Goal: Information Seeking & Learning: Find specific page/section

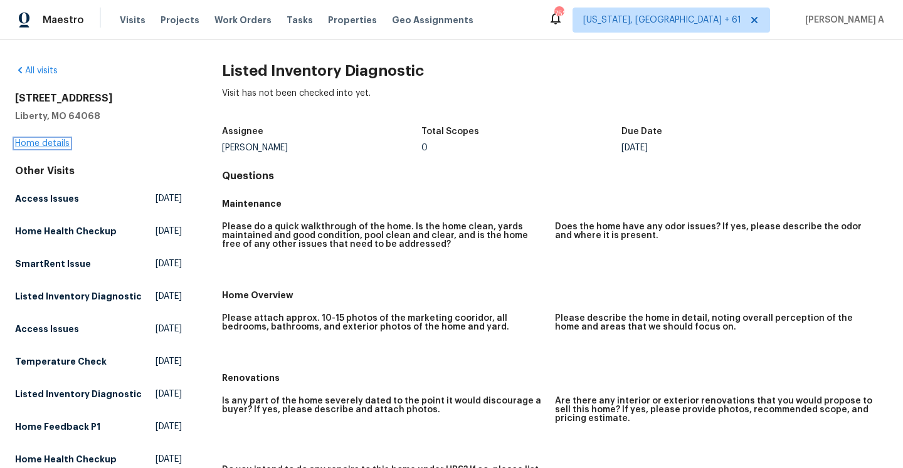
click at [68, 145] on link "Home details" at bounding box center [42, 143] width 55 height 9
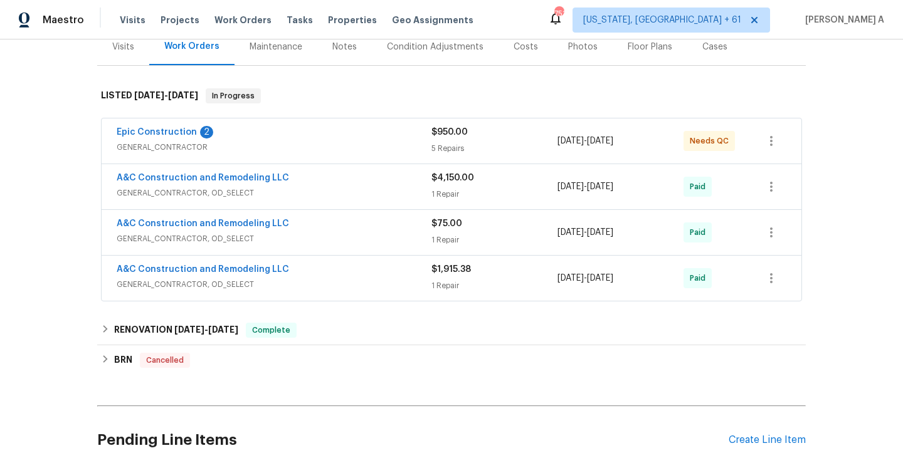
scroll to position [155, 0]
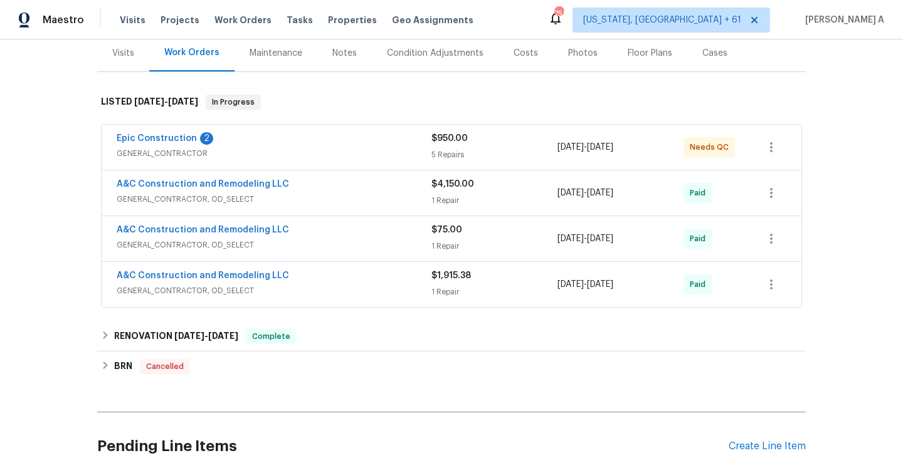
click at [132, 67] on div "Visits" at bounding box center [123, 52] width 52 height 37
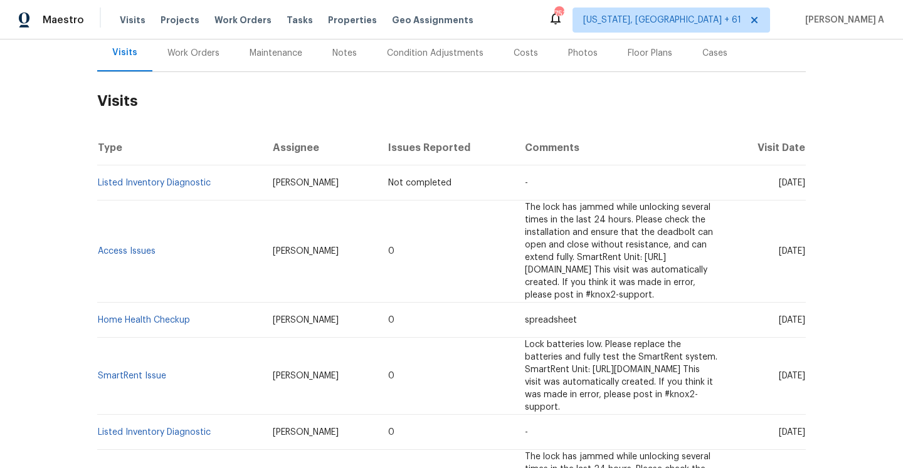
scroll to position [155, 0]
drag, startPoint x: 217, startPoint y: 184, endPoint x: 98, endPoint y: 183, distance: 119.1
click at [98, 183] on td "Listed Inventory Diagnostic" at bounding box center [179, 183] width 165 height 35
copy link "Listed Inventory Diagnostic"
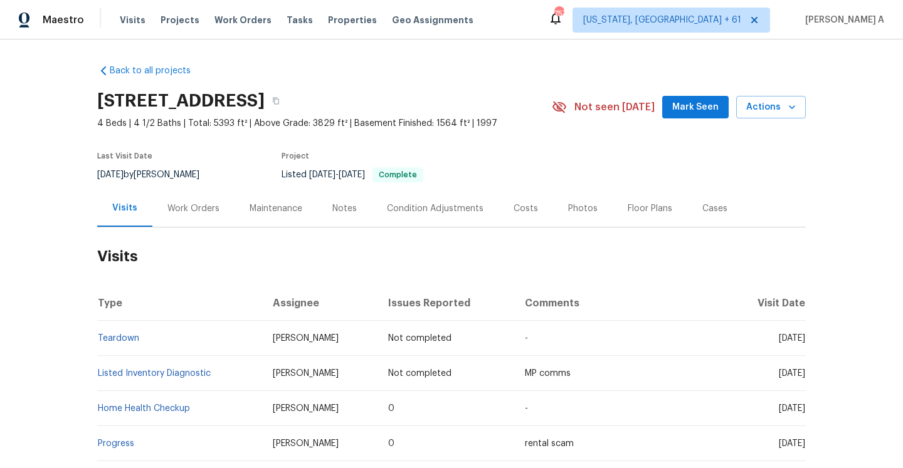
click at [186, 212] on div "Work Orders" at bounding box center [193, 208] width 52 height 13
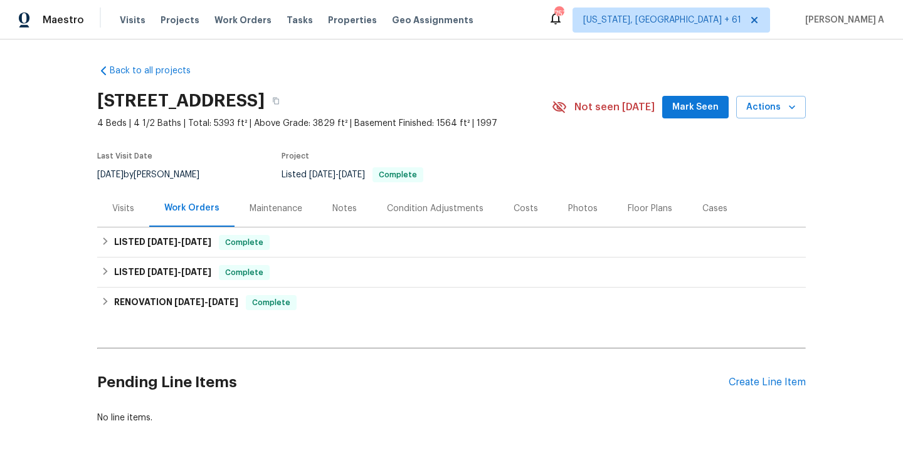
click at [127, 197] on div "Visits" at bounding box center [123, 208] width 52 height 37
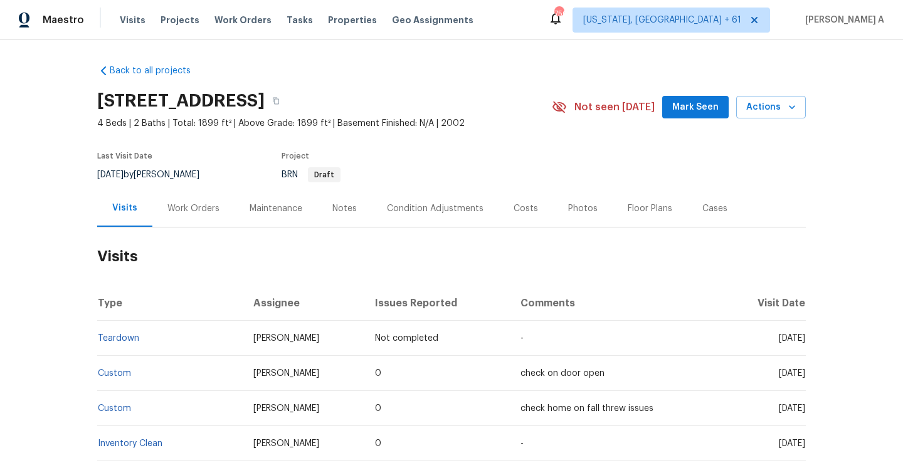
click at [120, 378] on td "Custom" at bounding box center [170, 373] width 146 height 35
click at [120, 375] on link "Custom" at bounding box center [114, 373] width 33 height 9
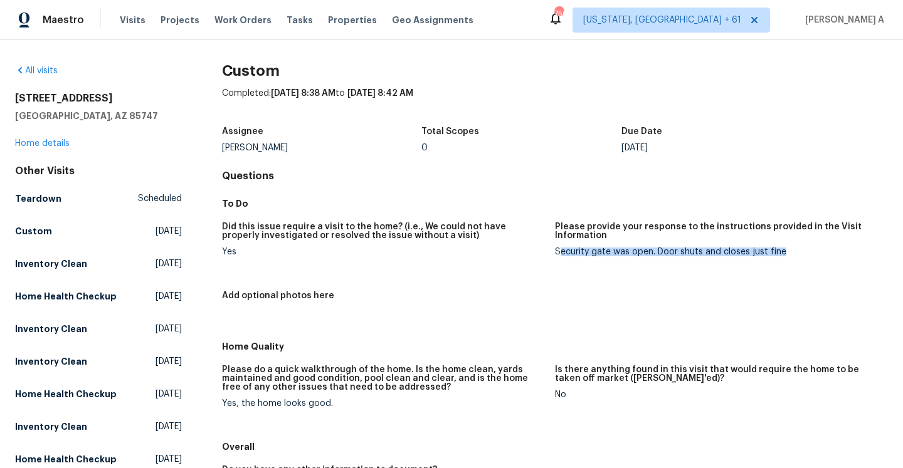
drag, startPoint x: 560, startPoint y: 252, endPoint x: 787, endPoint y: 249, distance: 227.6
click at [787, 249] on div "Security gate was open. Door shuts and closes just fine" at bounding box center [716, 252] width 323 height 9
copy div "ecurity gate was open. Door shuts and closes just fine"
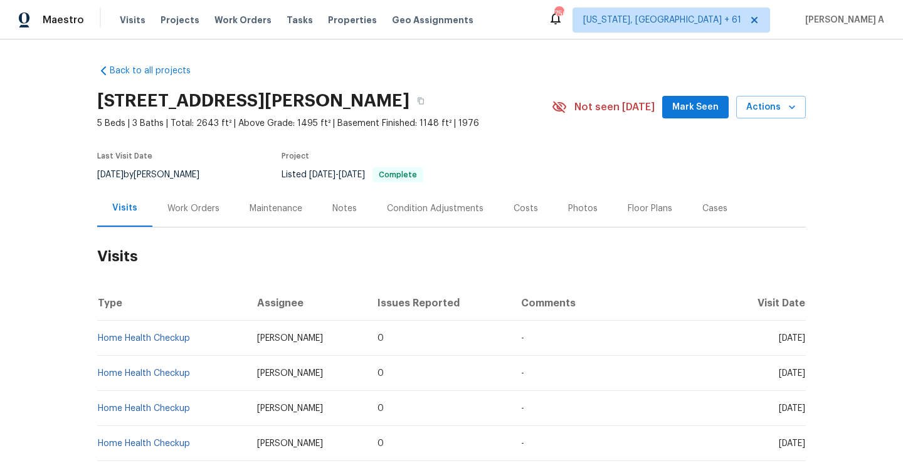
click at [184, 218] on div "Work Orders" at bounding box center [193, 208] width 82 height 37
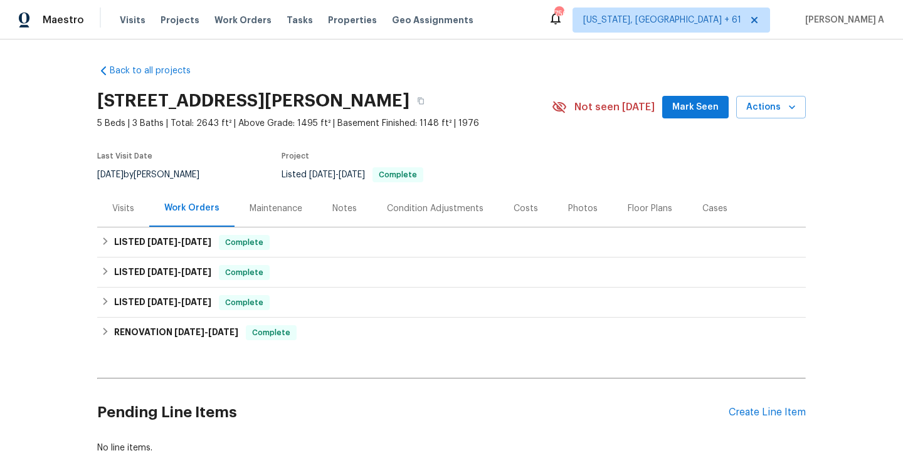
click at [136, 211] on div "Visits" at bounding box center [123, 208] width 52 height 37
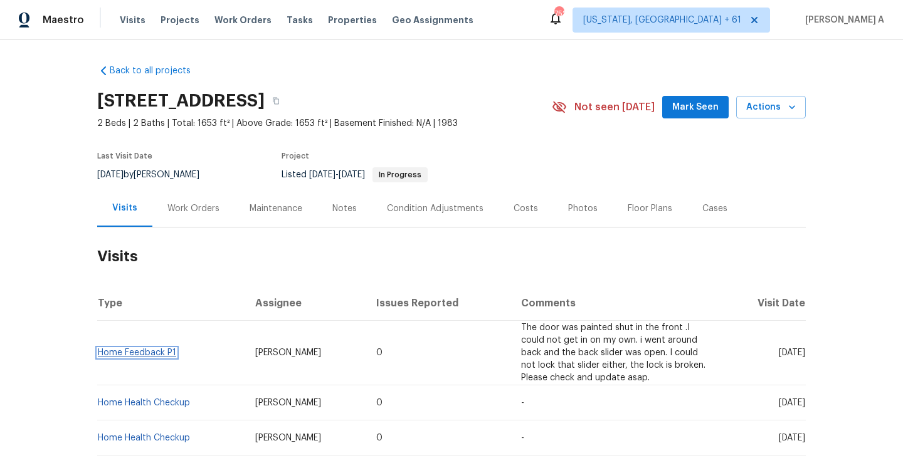
click at [150, 349] on link "Home Feedback P1" at bounding box center [137, 353] width 78 height 9
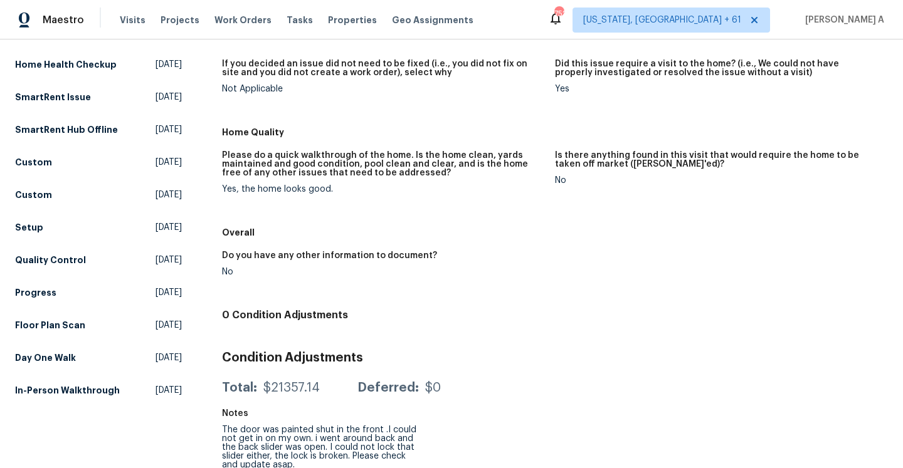
scroll to position [271, 0]
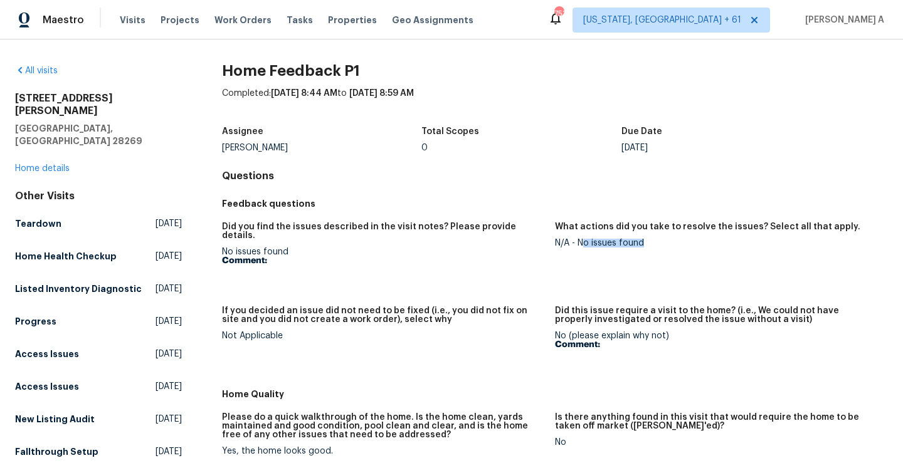
drag, startPoint x: 582, startPoint y: 244, endPoint x: 651, endPoint y: 244, distance: 69.6
click at [651, 244] on div "N/A - No issues found" at bounding box center [716, 243] width 323 height 9
copy div "o issues found"
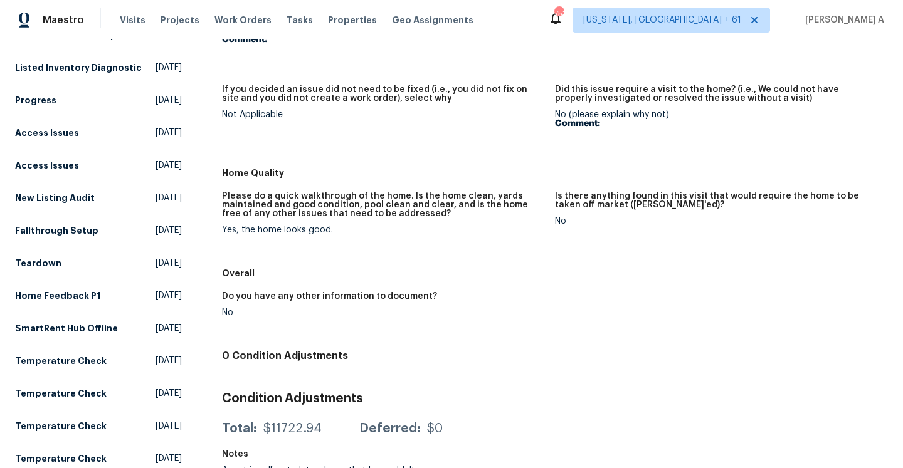
scroll to position [276, 0]
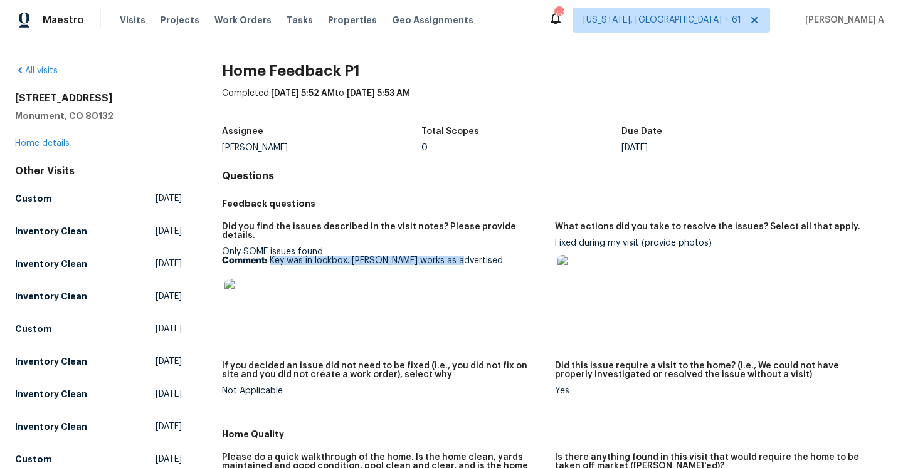
drag, startPoint x: 270, startPoint y: 251, endPoint x: 461, endPoint y: 254, distance: 190.6
click at [461, 256] on p "Comment: Key was in lockbox. Knox works as advertised" at bounding box center [383, 260] width 323 height 9
copy p "Key was in lockbox. Knox works as advertised"
drag, startPoint x: 554, startPoint y: 245, endPoint x: 707, endPoint y: 244, distance: 153.0
click at [707, 244] on div "Fixed during my visit (provide photos)" at bounding box center [716, 271] width 323 height 64
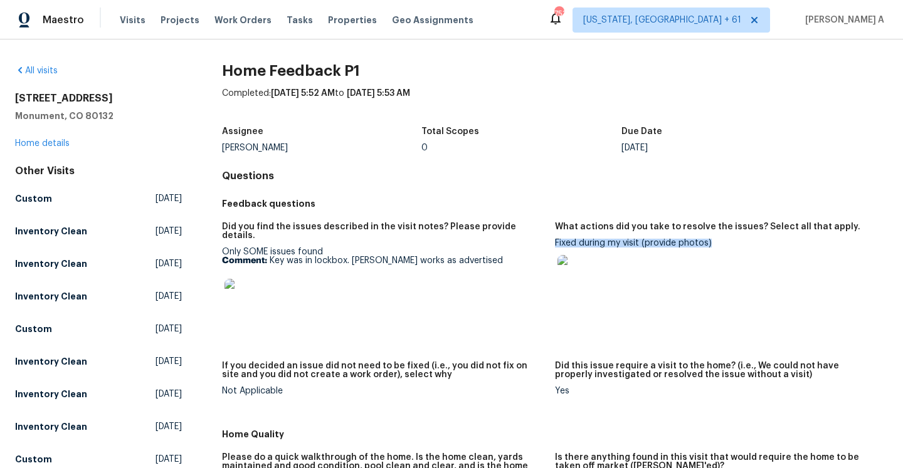
drag, startPoint x: 709, startPoint y: 244, endPoint x: 557, endPoint y: 240, distance: 152.4
click at [557, 240] on div "Fixed during my visit (provide photos)" at bounding box center [716, 271] width 323 height 64
copy div "Fixed during my visit (provide photos)"
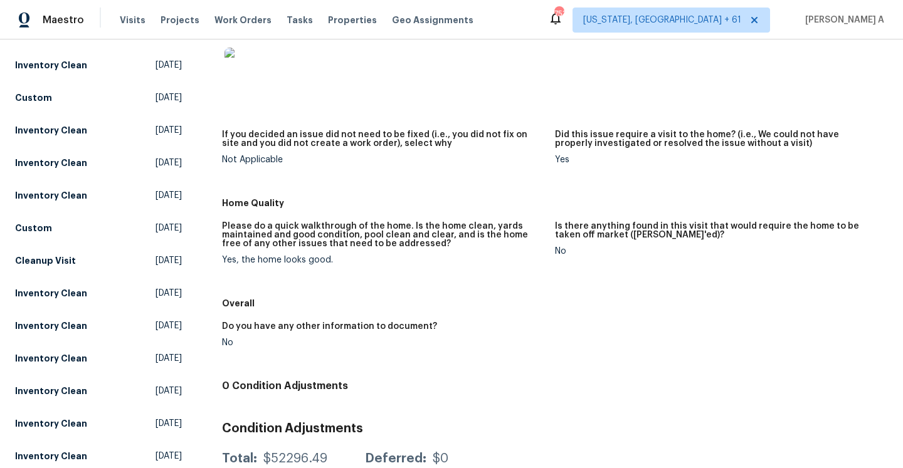
scroll to position [337, 0]
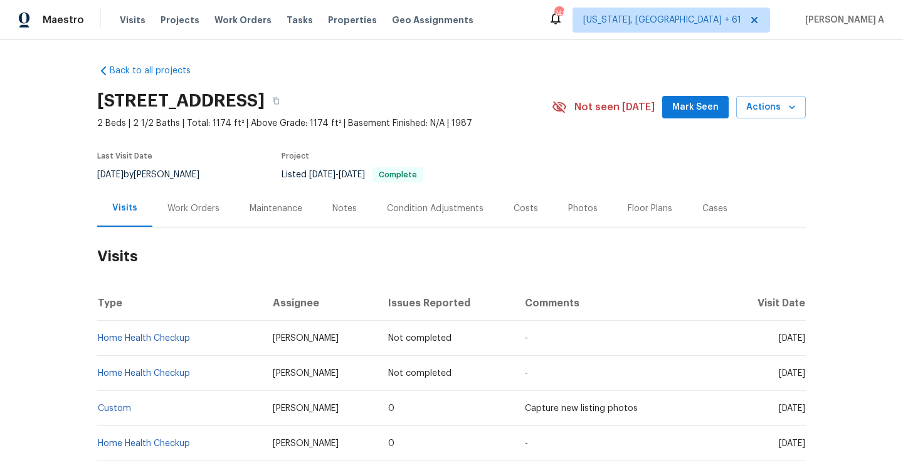
click at [189, 207] on div "Work Orders" at bounding box center [193, 208] width 52 height 13
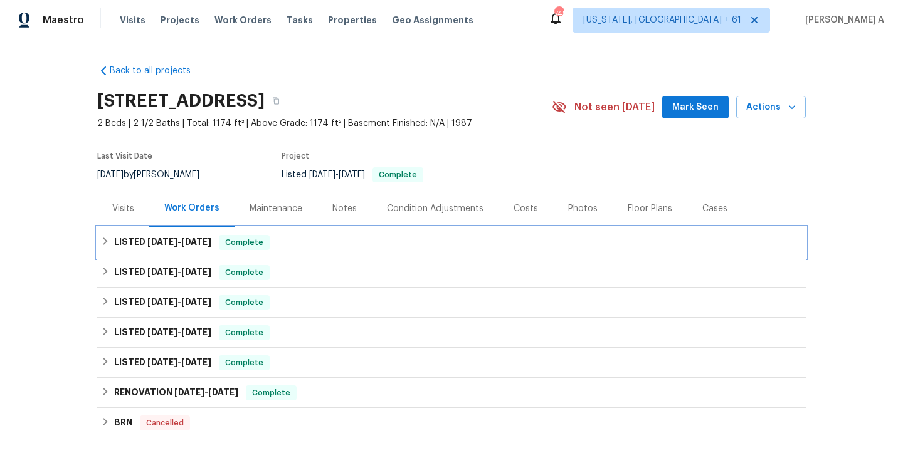
click at [226, 253] on div "LISTED 9/15/25 - 9/23/25 Complete" at bounding box center [451, 243] width 708 height 30
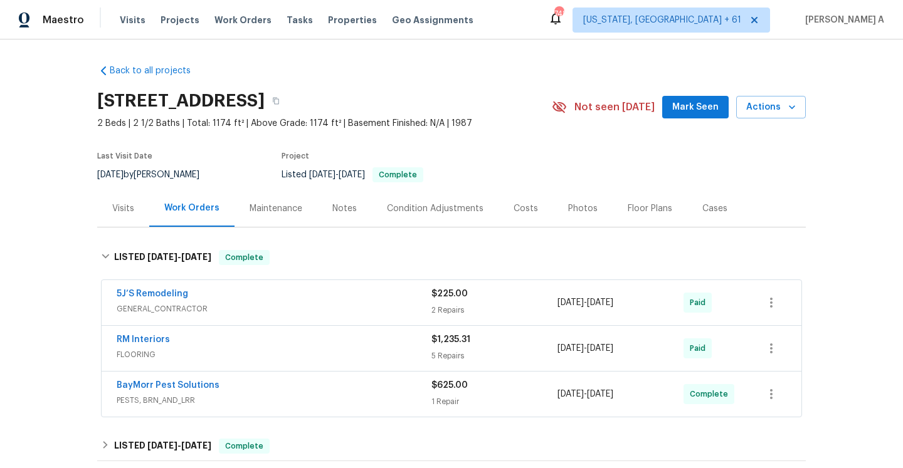
click at [261, 299] on div "5J’S Remodeling" at bounding box center [274, 295] width 315 height 15
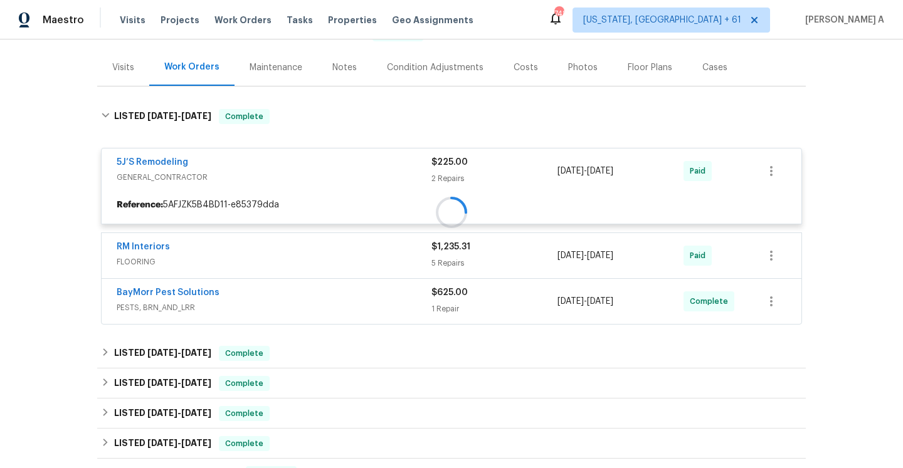
scroll to position [151, 0]
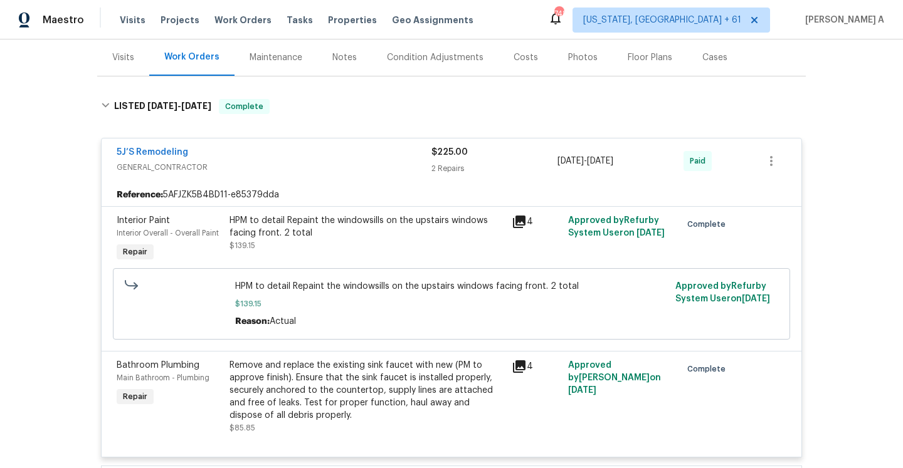
click at [256, 156] on div "5J’S Remodeling" at bounding box center [274, 153] width 315 height 15
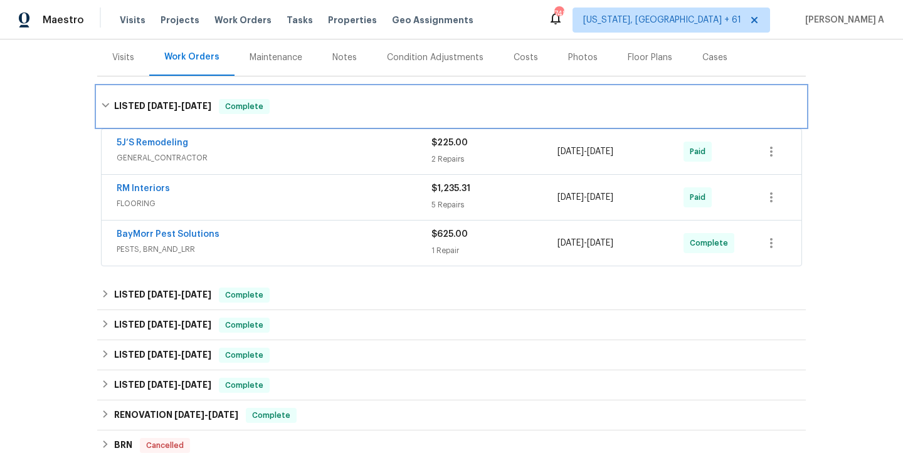
click at [229, 107] on span "Complete" at bounding box center [244, 106] width 48 height 13
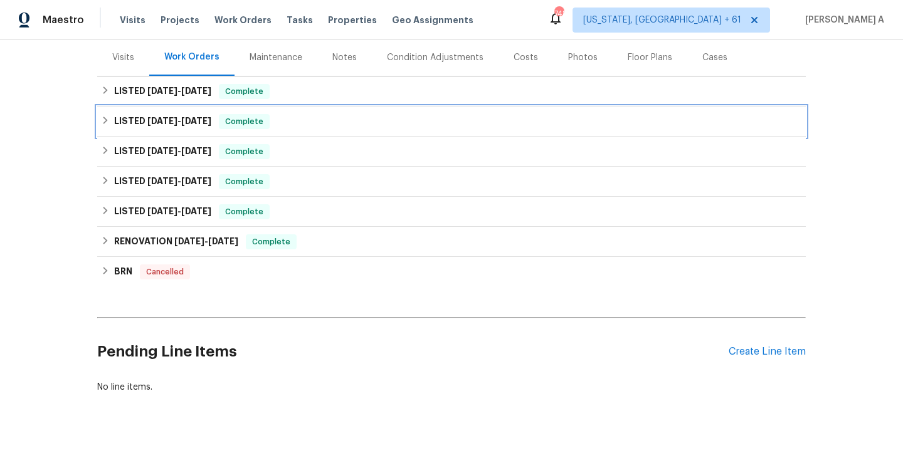
click at [149, 115] on h6 "LISTED 9/10/25 - 9/12/25" at bounding box center [162, 121] width 97 height 15
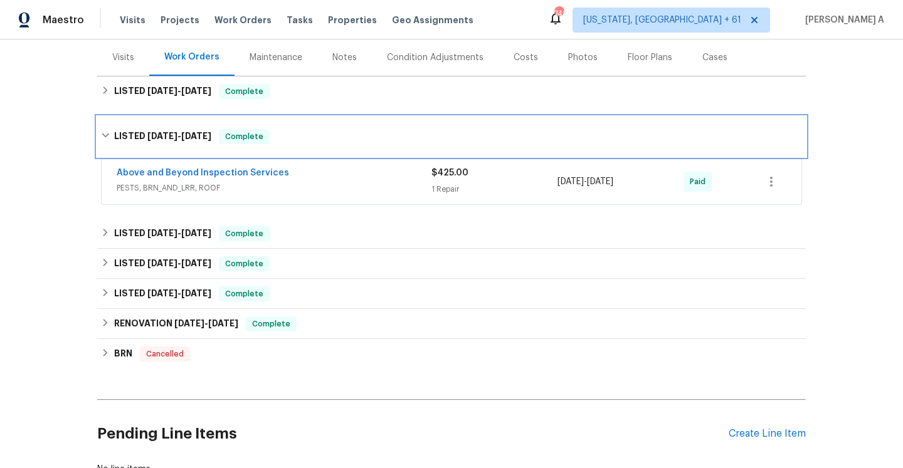
click at [162, 135] on span "9/10/25" at bounding box center [162, 136] width 30 height 9
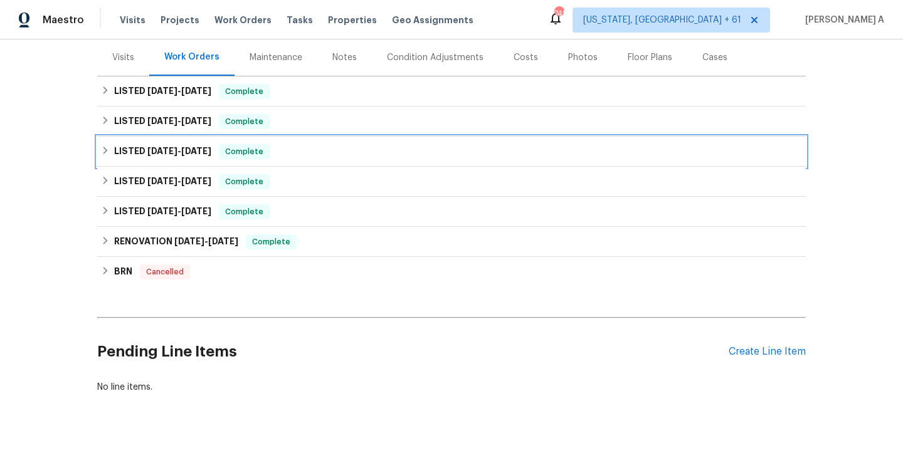
click at [173, 158] on h6 "LISTED 5/19/25 - 5/22/25" at bounding box center [162, 151] width 97 height 15
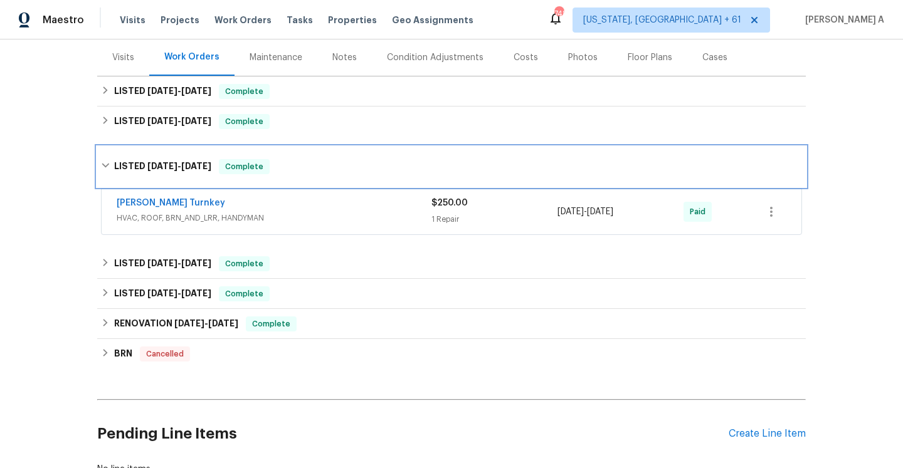
click at [182, 167] on span "5/19/25 - 5/22/25" at bounding box center [179, 166] width 64 height 9
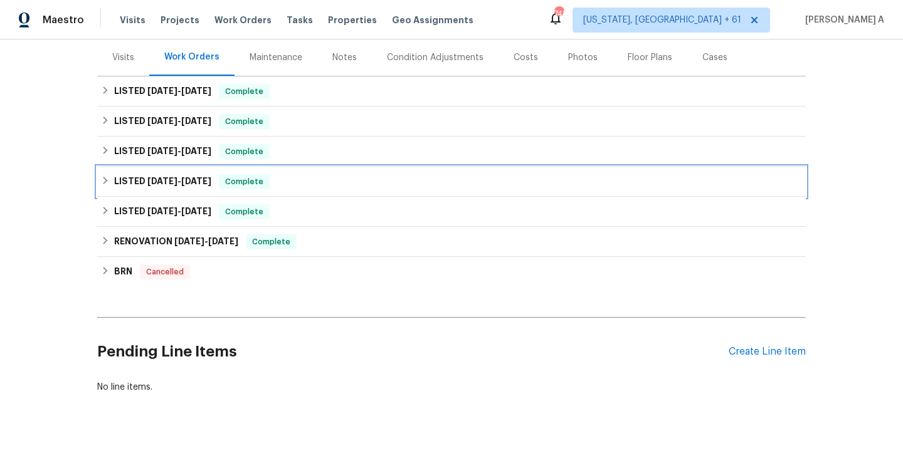
click at [187, 181] on span "3/15/25" at bounding box center [196, 181] width 30 height 9
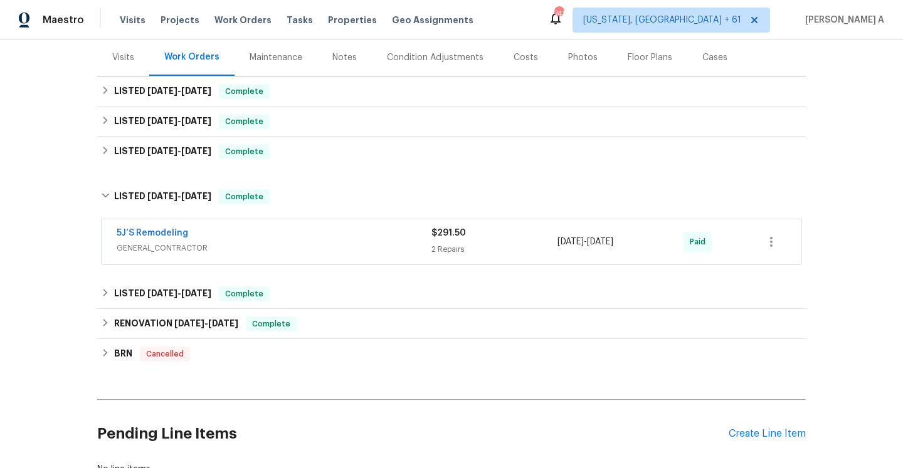
click at [216, 229] on div "5J’S Remodeling" at bounding box center [274, 234] width 315 height 15
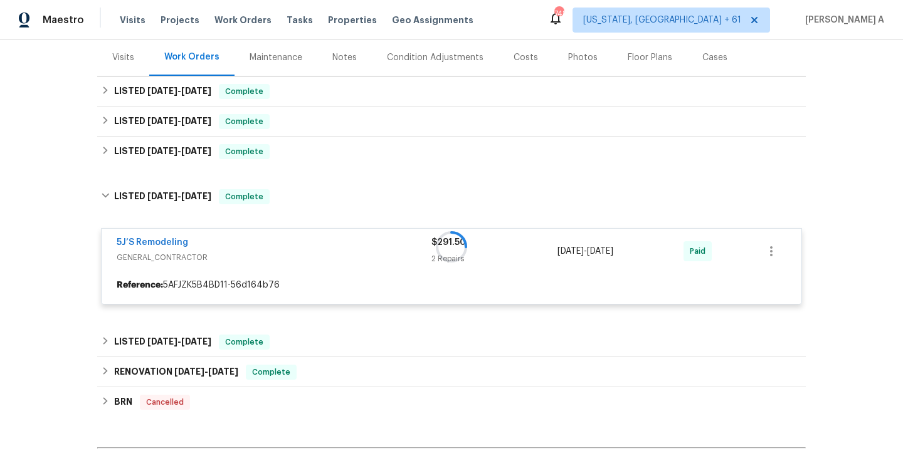
scroll to position [216, 0]
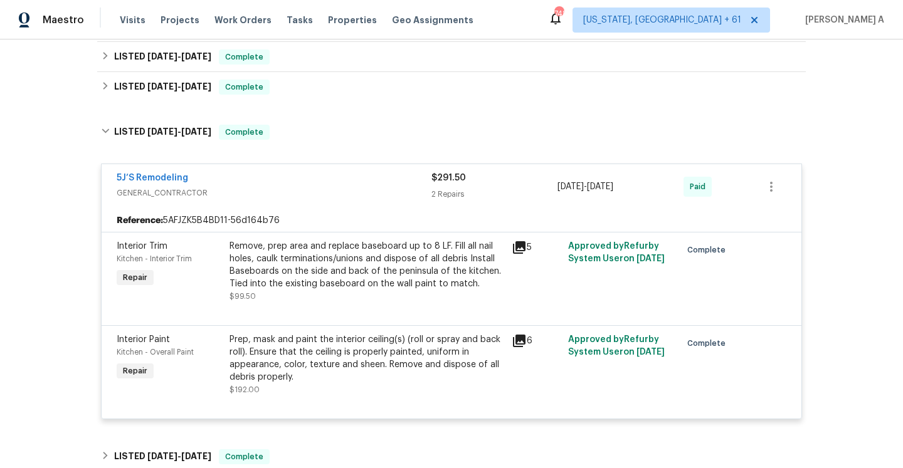
click at [209, 184] on div "5J’S Remodeling" at bounding box center [274, 179] width 315 height 15
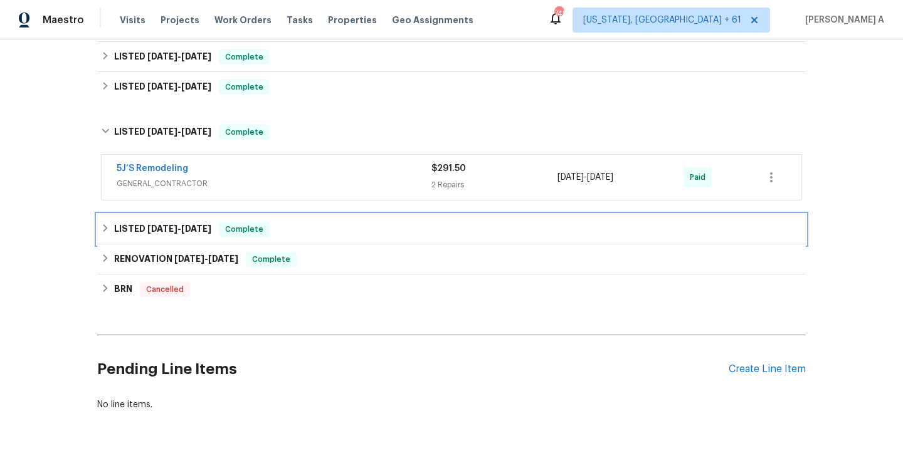
click at [214, 221] on div "LISTED 1/31/25 - 2/20/25 Complete" at bounding box center [451, 229] width 708 height 30
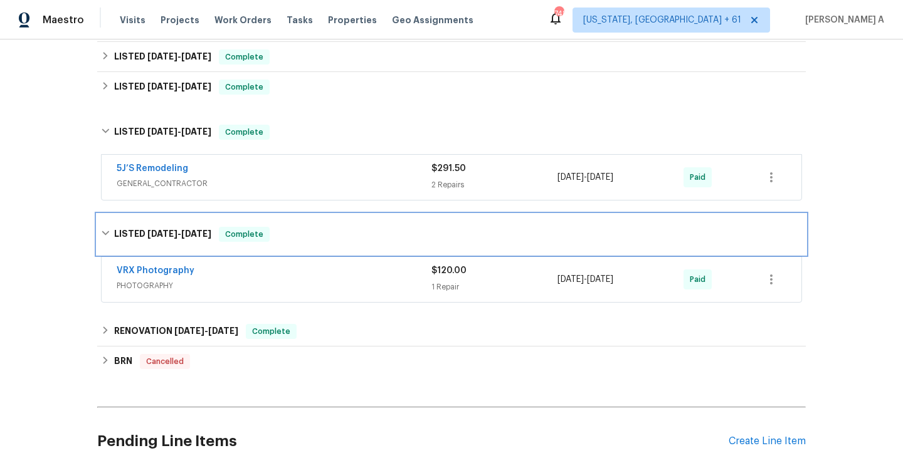
click at [221, 243] on div "LISTED 1/31/25 - 2/20/25 Complete" at bounding box center [451, 234] width 708 height 40
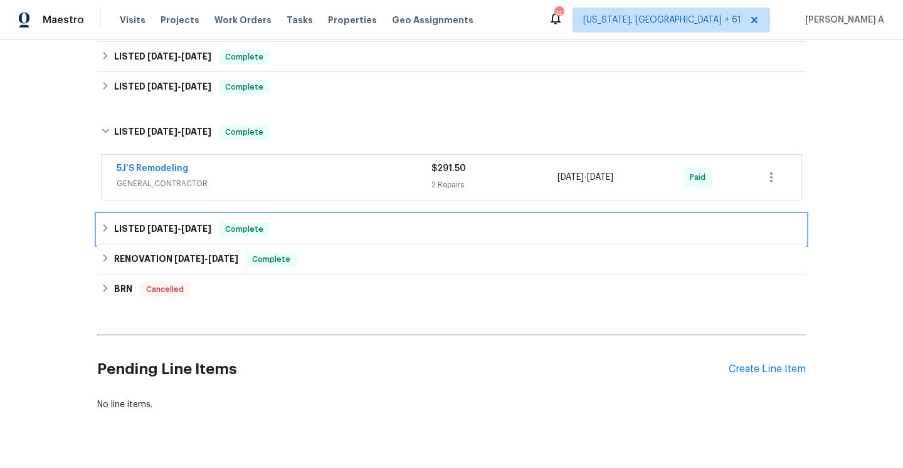
scroll to position [0, 0]
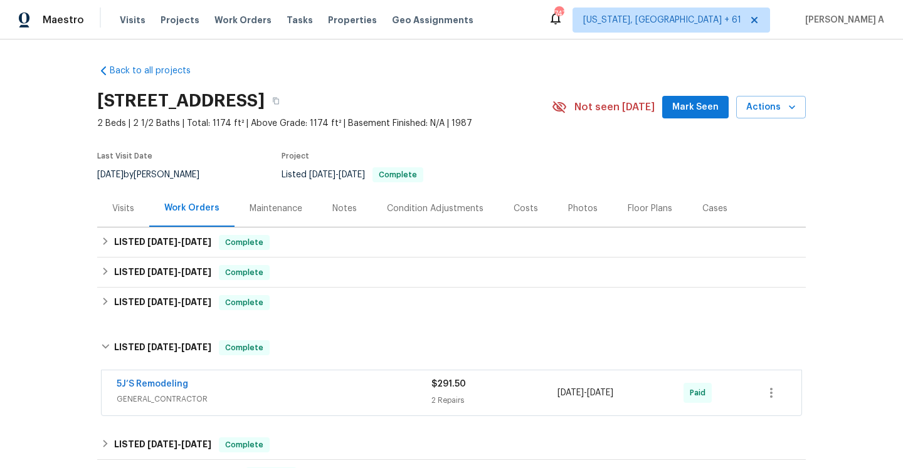
click at [135, 183] on div "Last Visit Date 9/19/2025 by Samuel Vetrik Project Listed 9/15/2025 - 9/23/2025…" at bounding box center [309, 167] width 425 height 45
click at [135, 201] on div "Visits" at bounding box center [123, 208] width 52 height 37
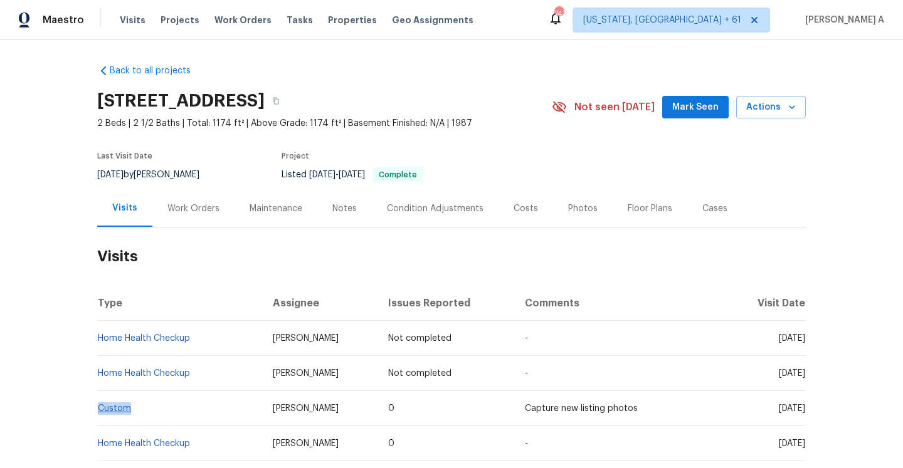
drag, startPoint x: 151, startPoint y: 407, endPoint x: 100, endPoint y: 406, distance: 50.8
click at [100, 406] on td "Custom" at bounding box center [179, 408] width 165 height 35
copy link "Custom"
click at [207, 208] on div "Work Orders" at bounding box center [193, 208] width 52 height 13
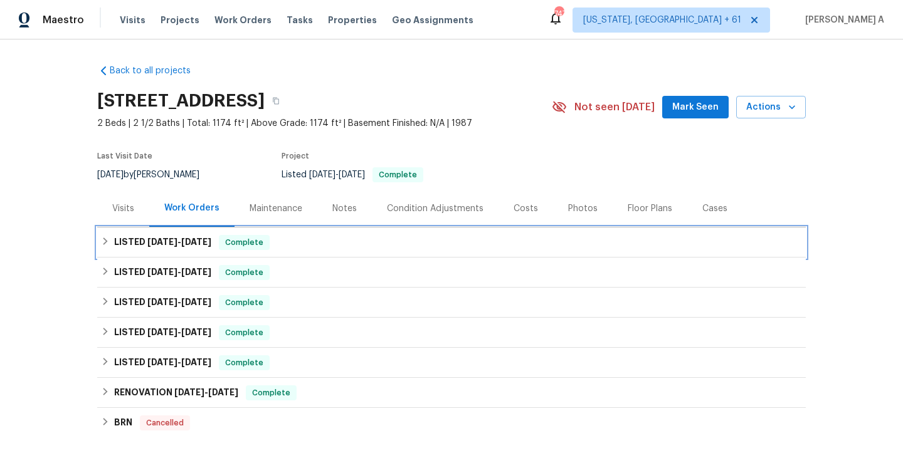
click at [211, 246] on h6 "LISTED 9/15/25 - 9/23/25" at bounding box center [162, 242] width 97 height 15
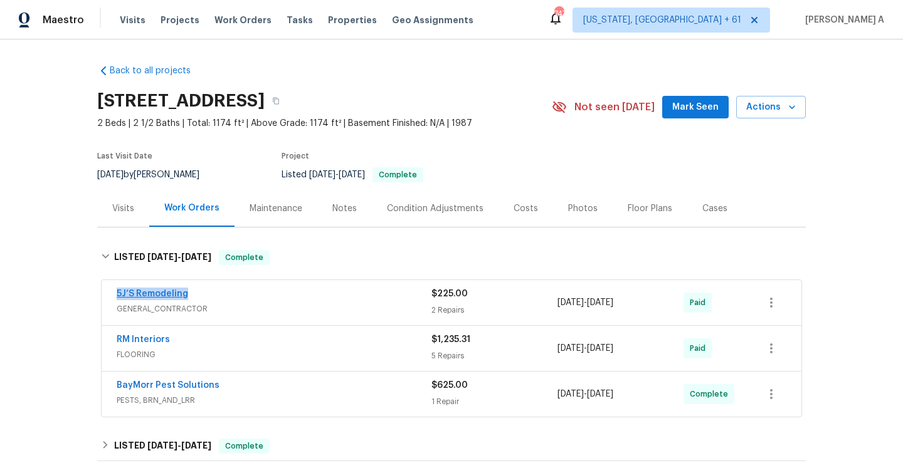
drag, startPoint x: 207, startPoint y: 299, endPoint x: 119, endPoint y: 298, distance: 87.8
click at [119, 298] on div "5J’S Remodeling" at bounding box center [274, 295] width 315 height 15
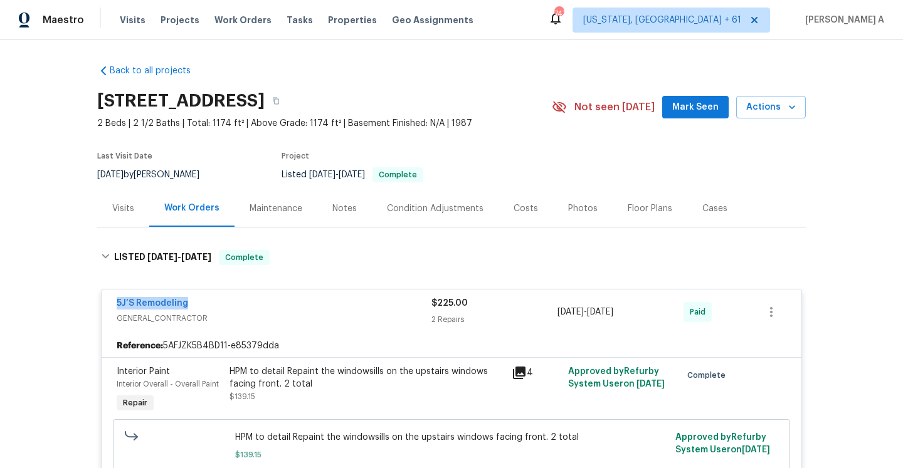
copy link "5J’S Remodeling"
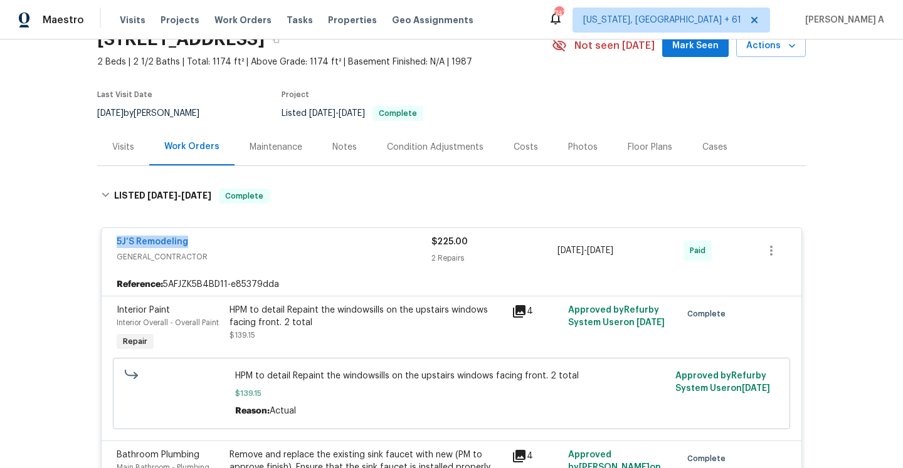
scroll to position [66, 0]
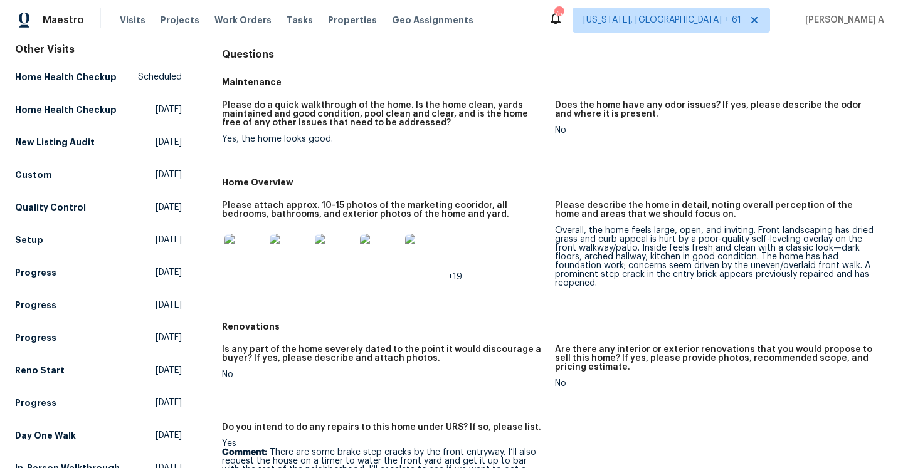
scroll to position [119, 0]
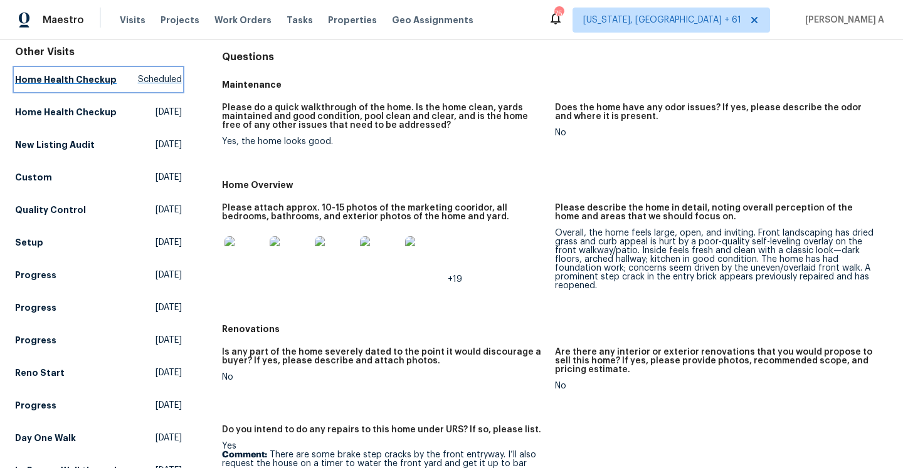
click at [159, 69] on link "Home Health Checkup Scheduled" at bounding box center [98, 79] width 167 height 23
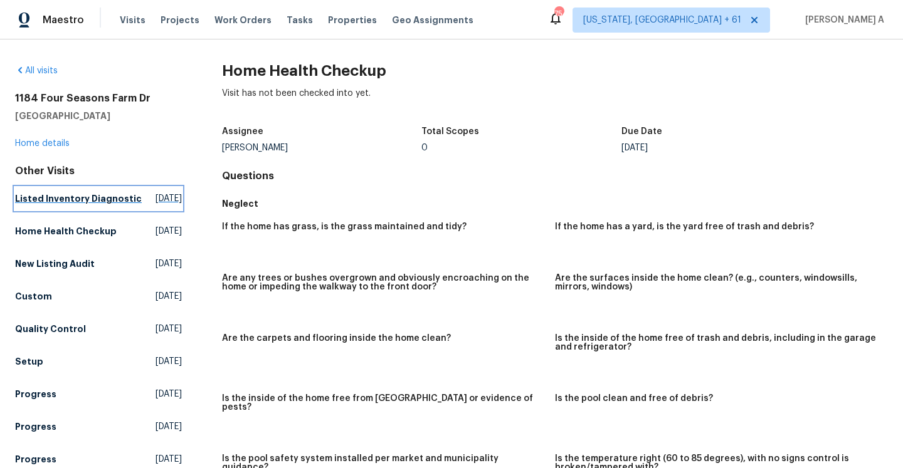
click at [155, 205] on span "Thu, Oct 02 2025" at bounding box center [168, 198] width 26 height 13
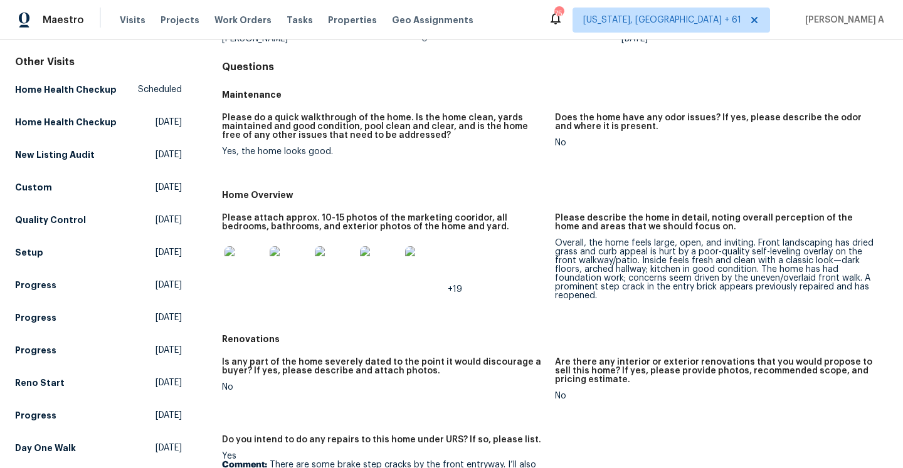
scroll to position [121, 0]
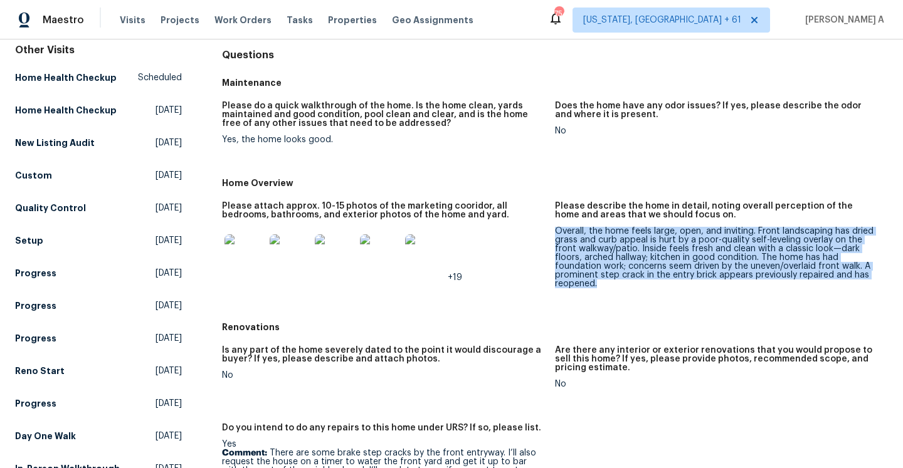
drag, startPoint x: 555, startPoint y: 231, endPoint x: 600, endPoint y: 280, distance: 65.7
click at [600, 280] on div "Overall, the home feels large, open, and inviting. Front landscaping has dried …" at bounding box center [716, 257] width 323 height 61
copy div "Overall, the home feels large, open, and inviting. Front landscaping has dried …"
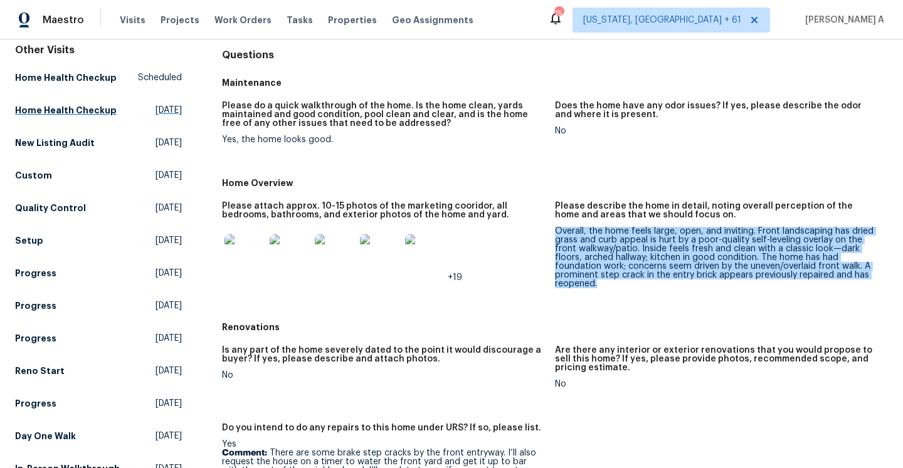
scroll to position [16, 0]
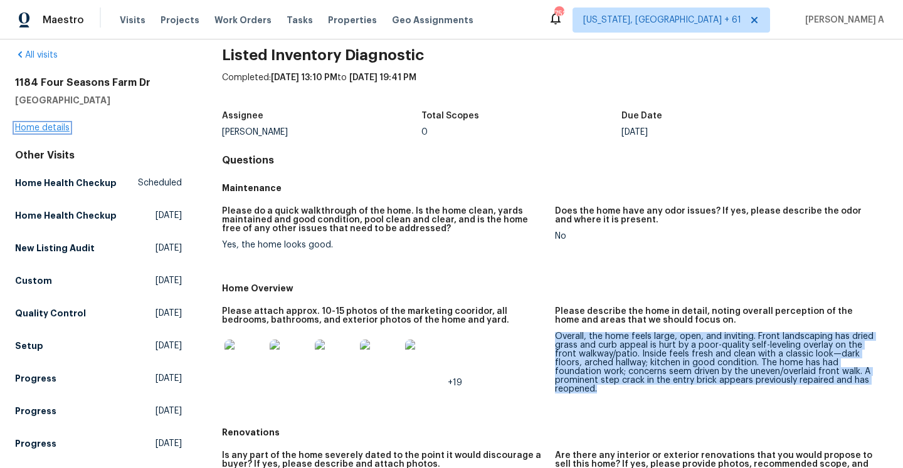
click at [61, 128] on link "Home details" at bounding box center [42, 127] width 55 height 9
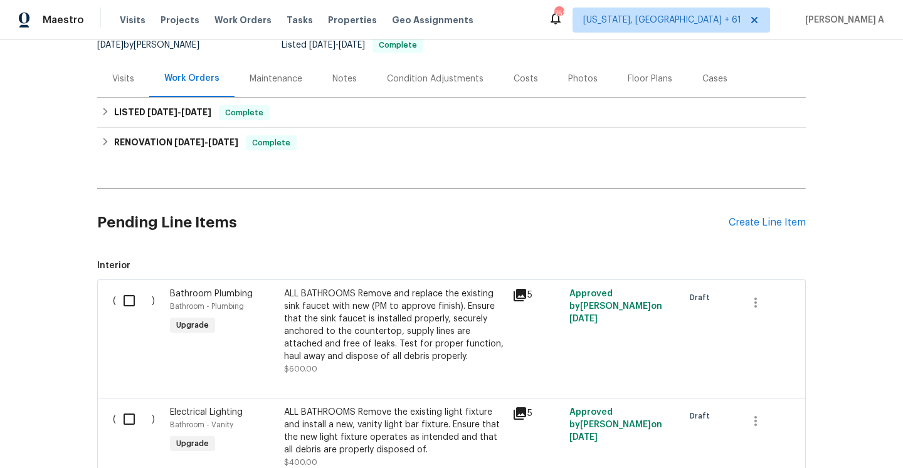
scroll to position [118, 0]
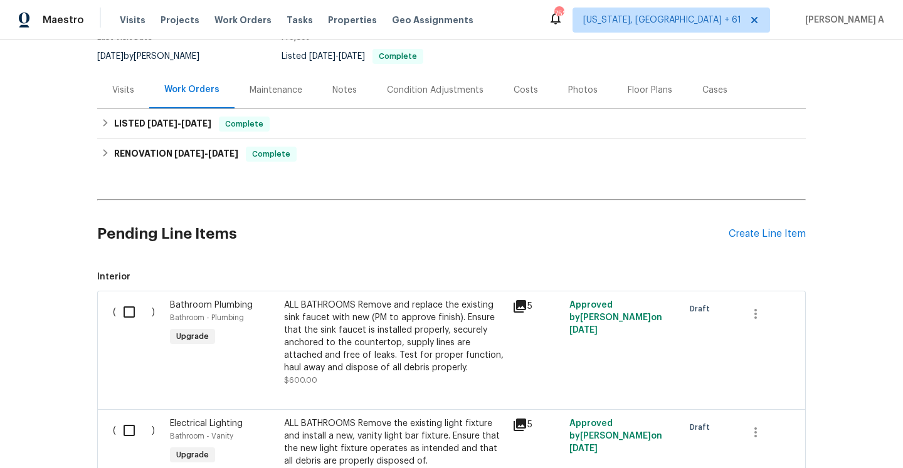
click at [119, 93] on div "Visits" at bounding box center [123, 90] width 22 height 13
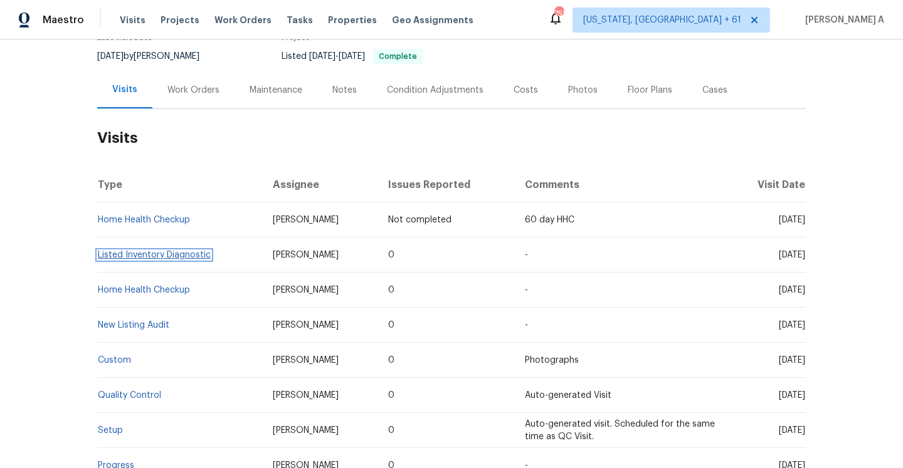
click at [191, 254] on link "Listed Inventory Diagnostic" at bounding box center [154, 255] width 113 height 9
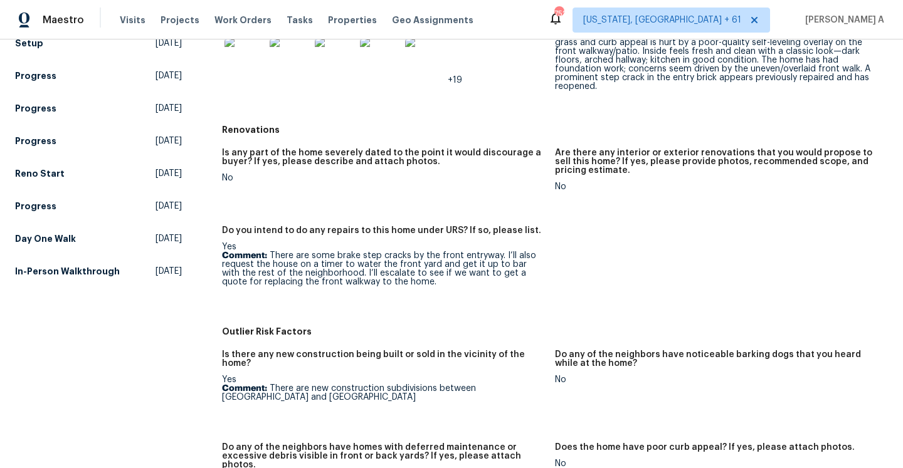
scroll to position [325, 0]
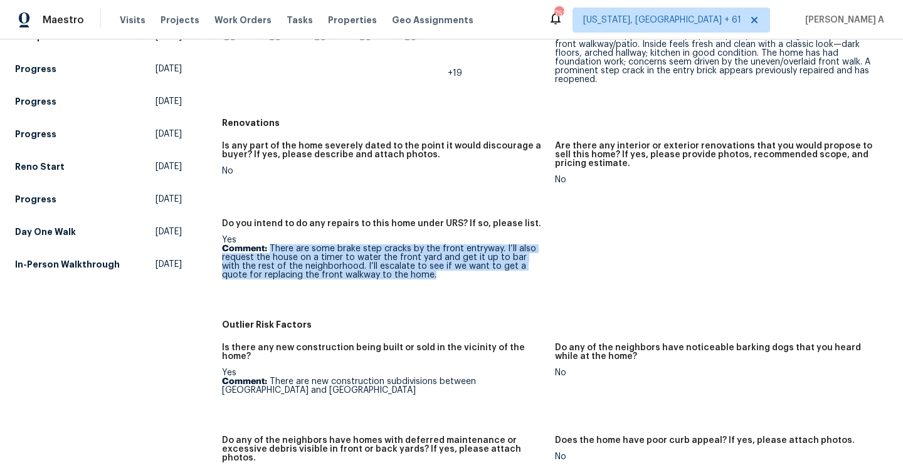
drag, startPoint x: 269, startPoint y: 249, endPoint x: 396, endPoint y: 277, distance: 129.7
click at [396, 277] on p "Comment: There are some brake step cracks by the front entryway. I’ll also requ…" at bounding box center [383, 261] width 323 height 35
copy p "There are some brake step cracks by the front entryway. I’ll also request the h…"
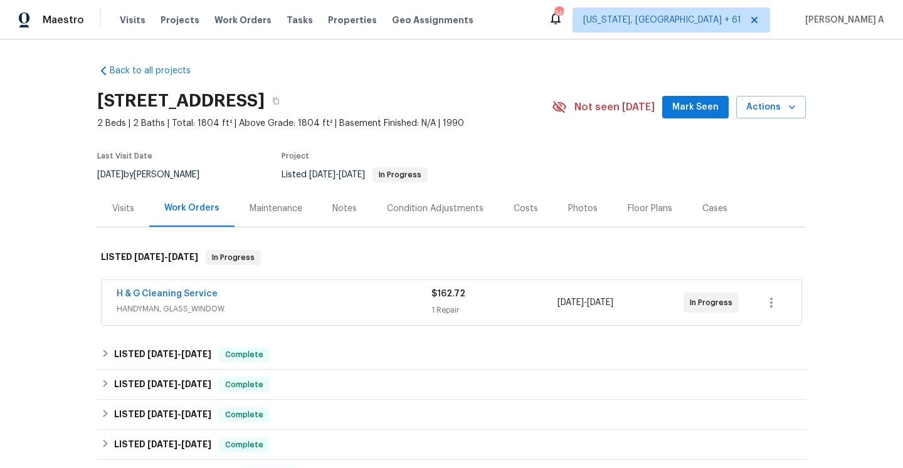
click at [235, 302] on div "H & G Cleaning Service" at bounding box center [274, 295] width 315 height 15
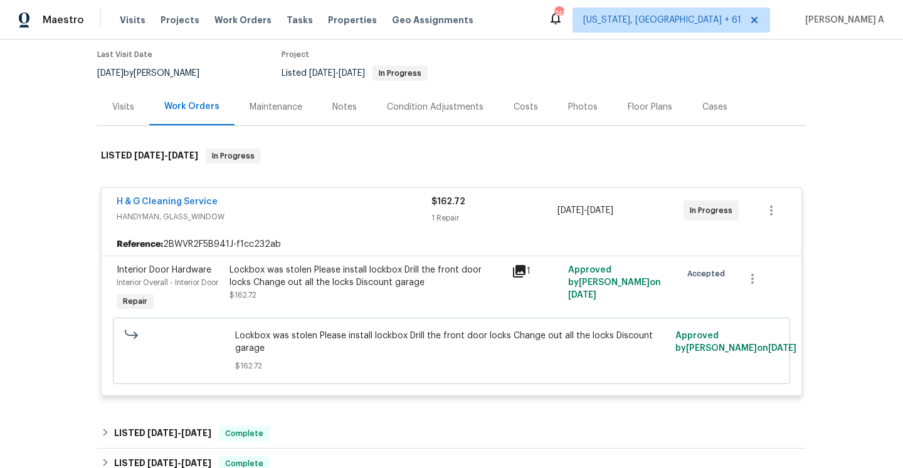
scroll to position [110, 0]
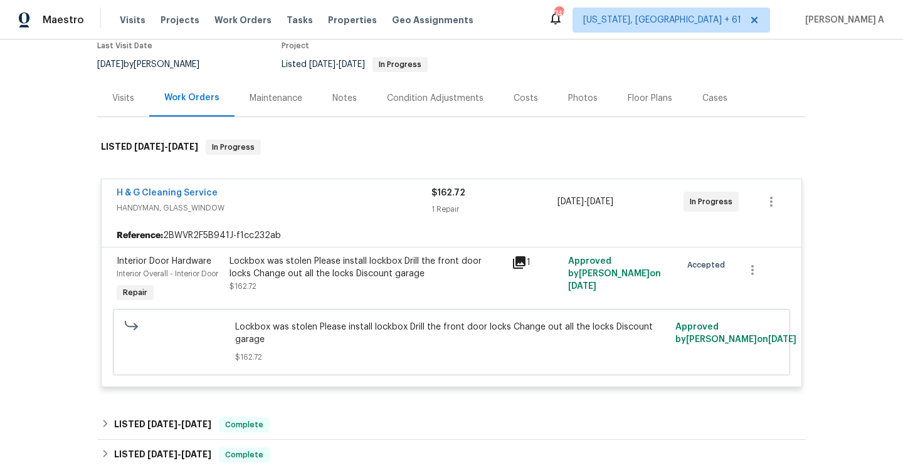
click at [121, 110] on div "Visits" at bounding box center [123, 98] width 52 height 37
